Goal: Book appointment/travel/reservation

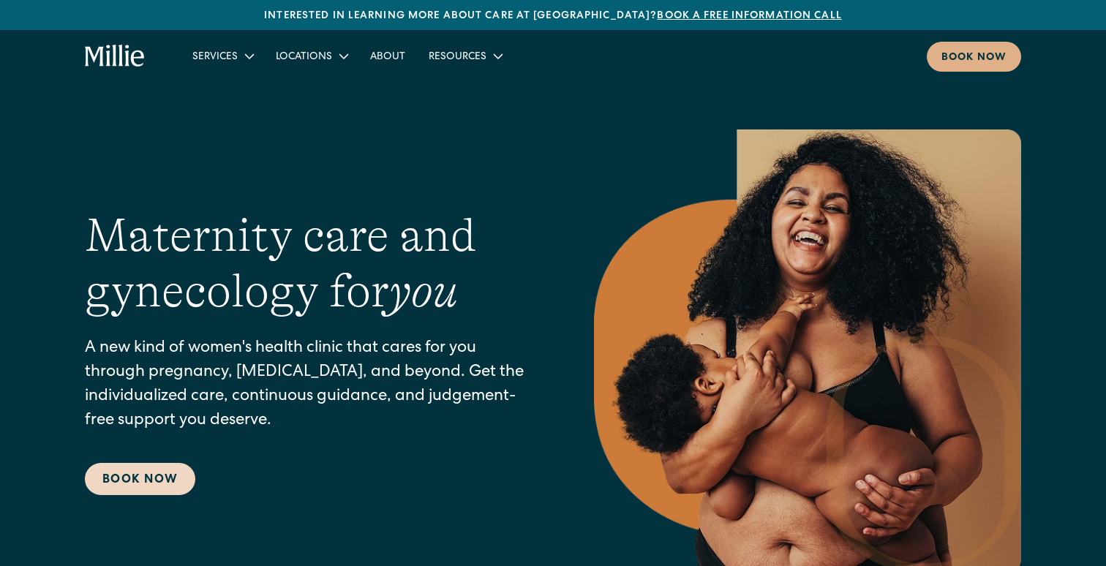
click at [155, 479] on link "Book Now" at bounding box center [140, 479] width 110 height 32
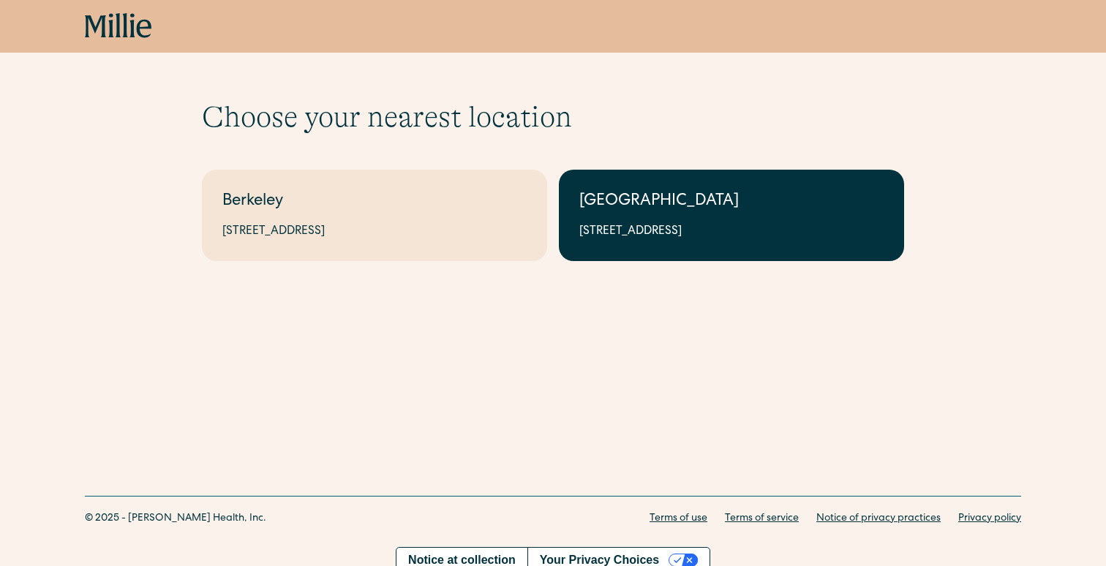
click at [665, 233] on div "1471 Saratoga Ave, Suite 101, San Jose, CA 95129" at bounding box center [731, 232] width 304 height 18
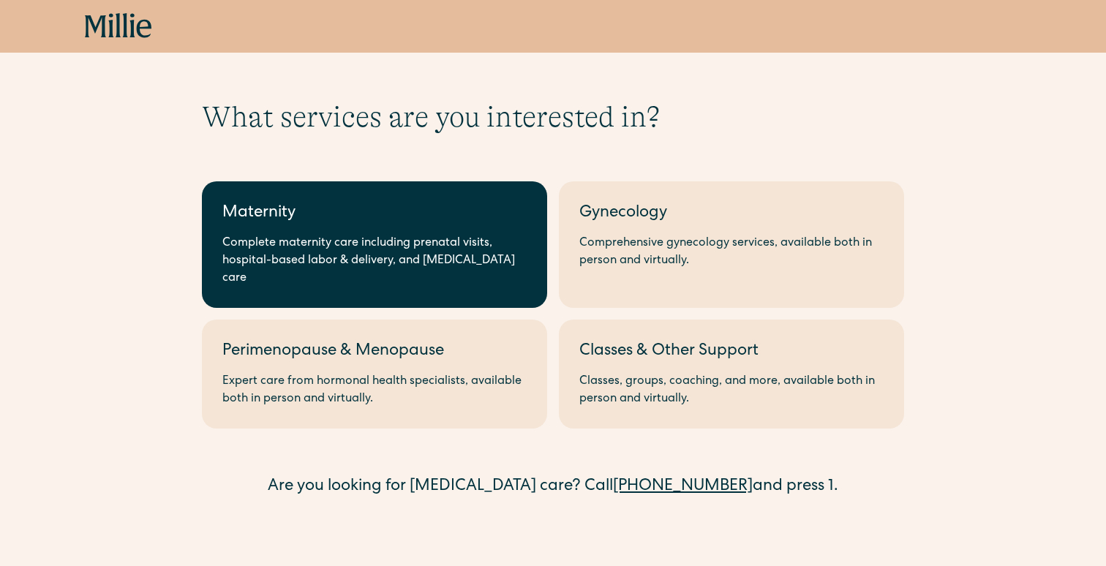
click at [412, 253] on div "Complete maternity care including prenatal visits, hospital-based labor & deliv…" at bounding box center [374, 261] width 304 height 53
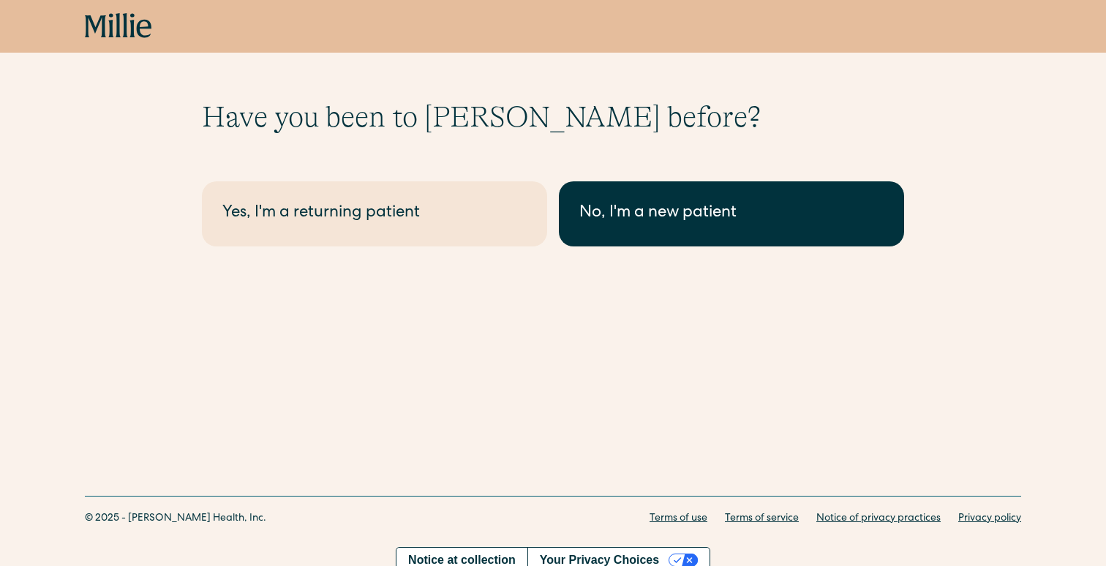
click at [640, 215] on div "No, I'm a new patient" at bounding box center [731, 214] width 304 height 24
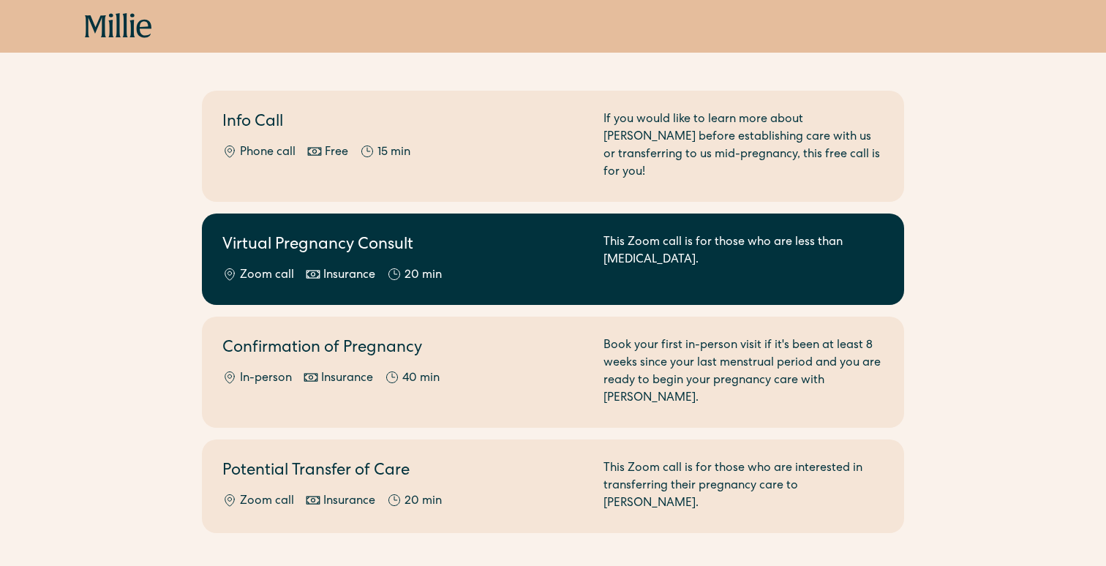
scroll to position [122, 0]
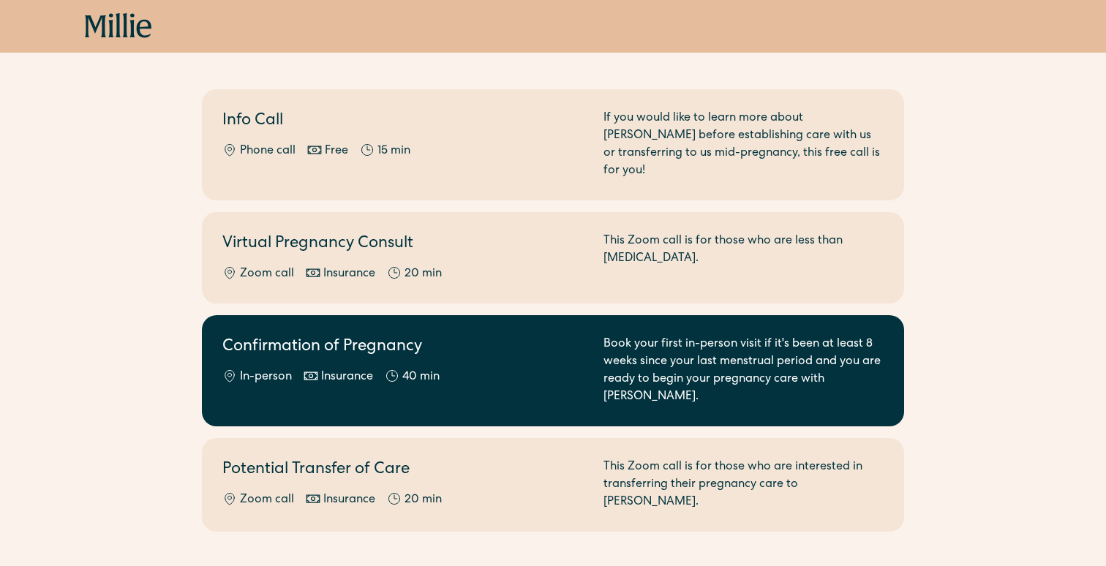
click at [492, 369] on div "In-person Insurance 40 min" at bounding box center [404, 378] width 364 height 18
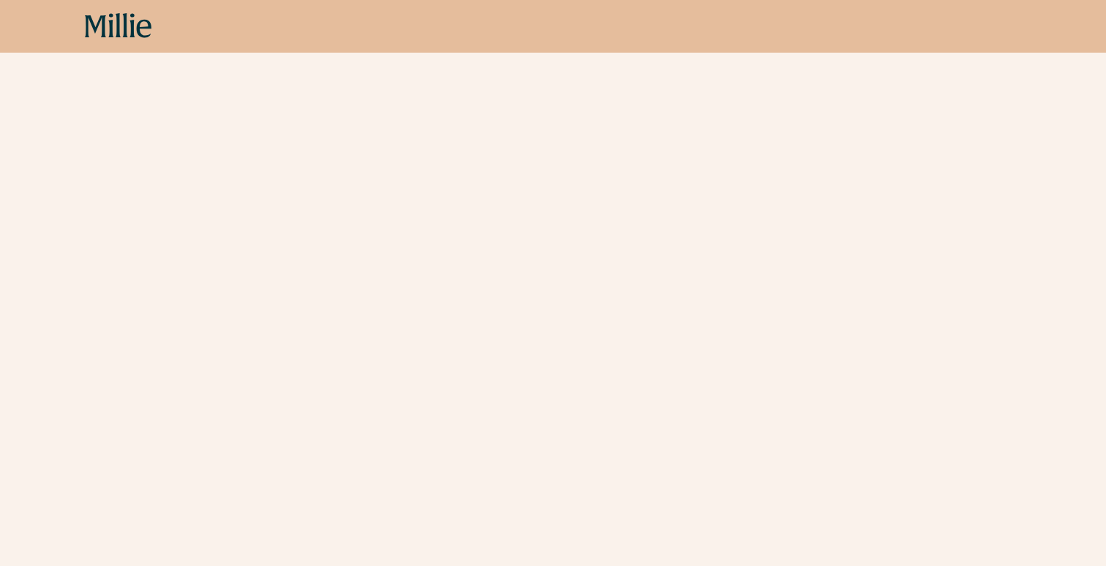
scroll to position [428, 0]
